Goal: Check status: Check status

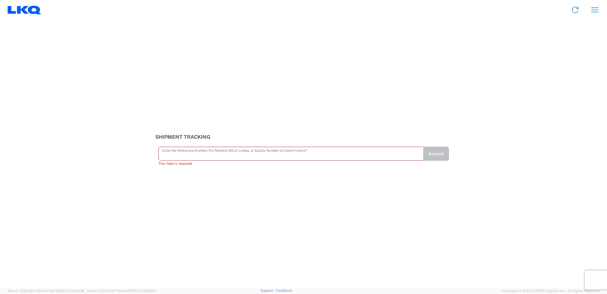
click at [27, 11] on icon at bounding box center [25, 10] width 34 height 9
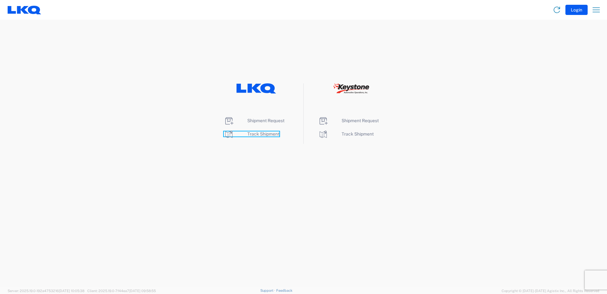
click at [229, 133] on icon at bounding box center [229, 134] width 10 height 10
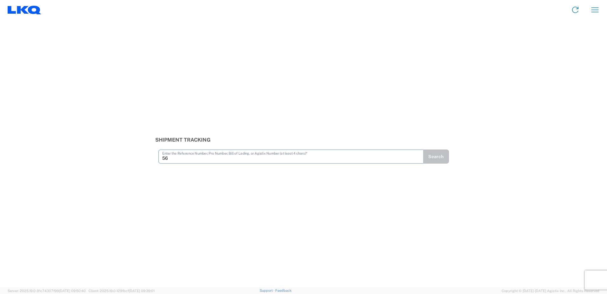
type input "5"
type input "56467713"
click at [443, 159] on button "Search" at bounding box center [436, 156] width 26 height 14
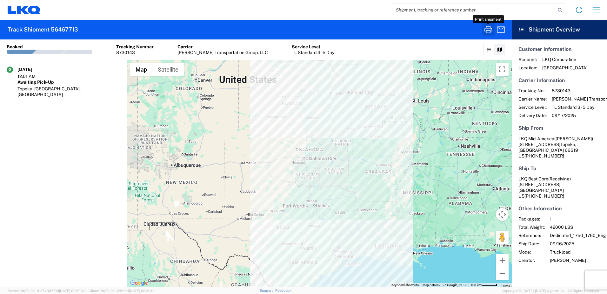
click at [489, 29] on icon "button" at bounding box center [489, 29] width 10 height 10
